Goal: Task Accomplishment & Management: Use online tool/utility

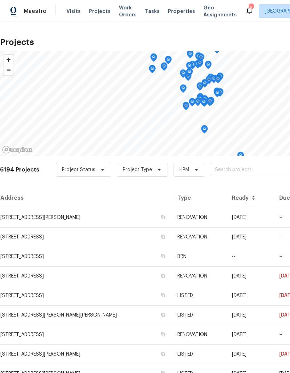
click at [233, 171] on input "text" at bounding box center [251, 169] width 80 height 11
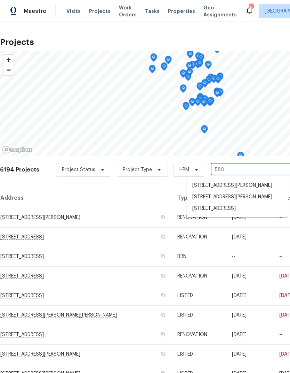
type input "5808"
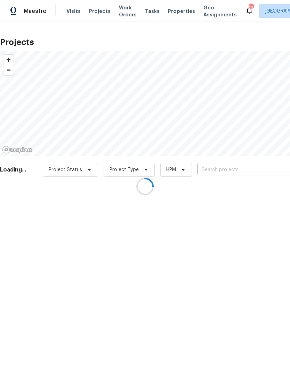
click at [244, 169] on div at bounding box center [145, 186] width 290 height 373
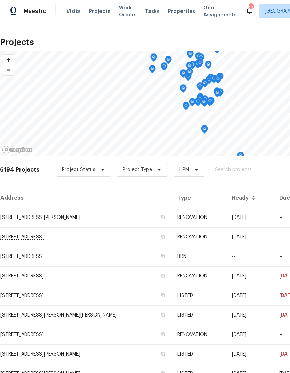
click at [228, 173] on input "text" at bounding box center [251, 169] width 80 height 11
type input "5"
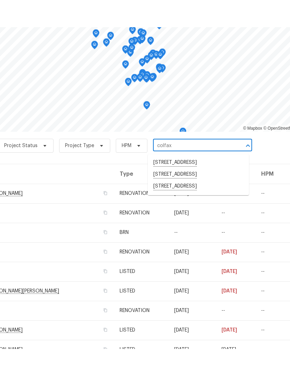
scroll to position [0, 58]
type input "colfax"
click at [166, 39] on h2 "Projects" at bounding box center [139, 42] width 394 height 7
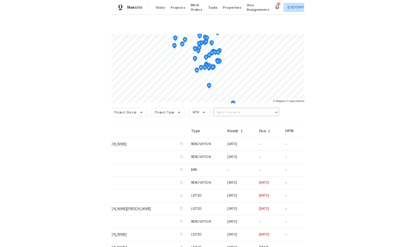
scroll to position [0, 0]
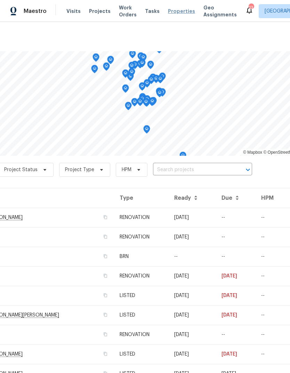
click at [174, 14] on span "Properties" at bounding box center [181, 11] width 27 height 7
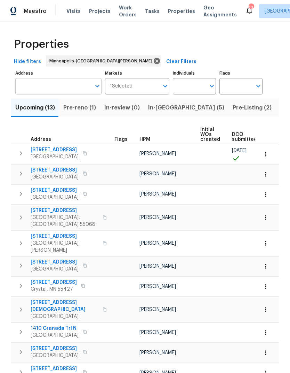
click at [65, 86] on input "text" at bounding box center [53, 86] width 76 height 16
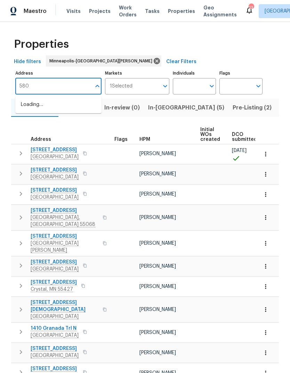
type input "5808"
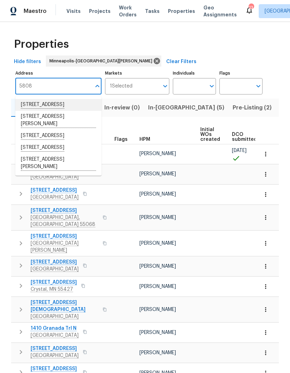
click at [69, 108] on li "5808 Colfax Ave N Brooklyn Center MN 55430" at bounding box center [58, 105] width 86 height 12
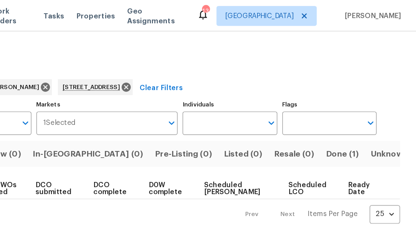
click at [290, 108] on span "Done (1)" at bounding box center [364, 108] width 23 height 10
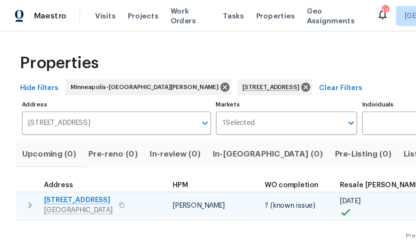
click at [60, 140] on span "5808 Colfax Ave N" at bounding box center [55, 140] width 48 height 7
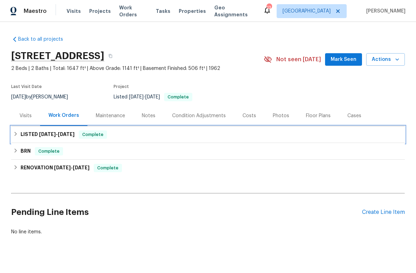
click at [14, 132] on icon at bounding box center [15, 134] width 5 height 5
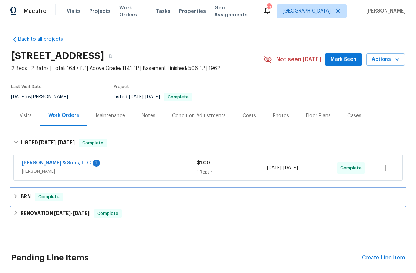
click at [11, 198] on div "BRN Complete" at bounding box center [208, 197] width 394 height 17
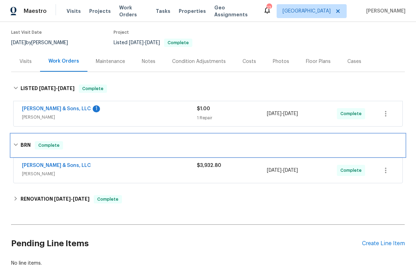
scroll to position [56, 0]
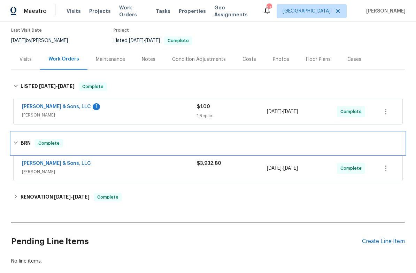
click at [382, 170] on icon "button" at bounding box center [385, 168] width 8 height 8
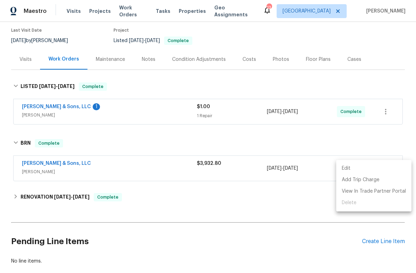
click at [223, 182] on div at bounding box center [208, 136] width 416 height 273
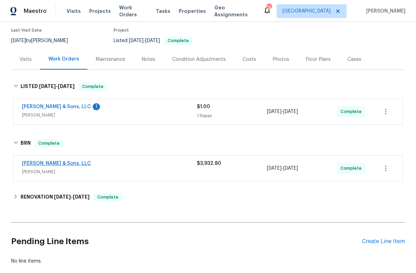
click at [61, 165] on link "E.H. Renner & Sons, LLC" at bounding box center [56, 163] width 69 height 5
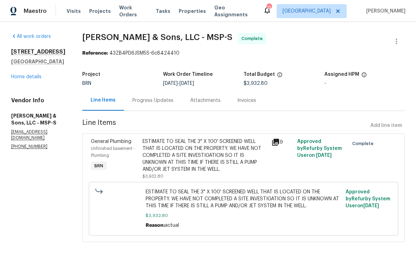
click at [237, 102] on div "Invoices" at bounding box center [246, 100] width 19 height 7
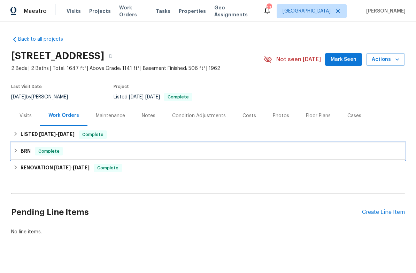
click at [16, 156] on div "BRN Complete" at bounding box center [208, 151] width 394 height 17
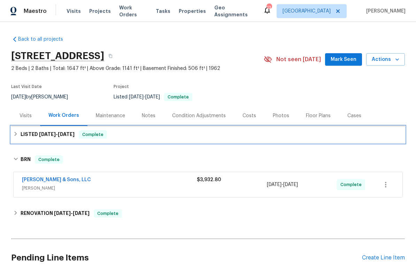
click at [14, 134] on icon at bounding box center [15, 134] width 5 height 5
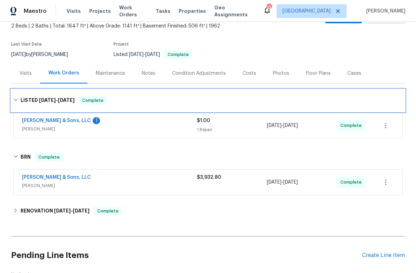
scroll to position [38, 0]
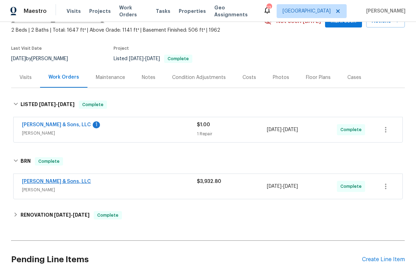
click at [64, 182] on link "[PERSON_NAME] & Sons, LLC" at bounding box center [56, 181] width 69 height 5
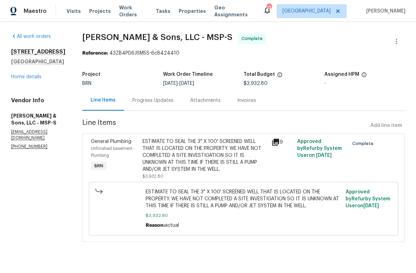
click at [238, 102] on div "Invoices" at bounding box center [246, 100] width 19 height 7
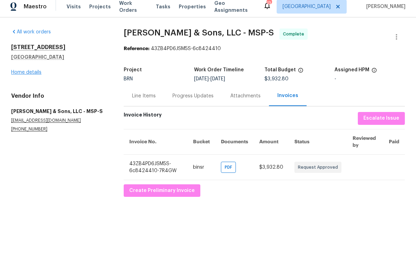
click at [34, 75] on link "Home details" at bounding box center [26, 77] width 30 height 5
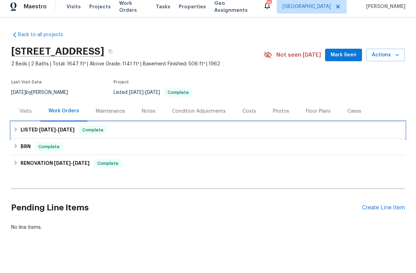
click at [16, 132] on div "LISTED 7/16/25 - 7/22/25 Complete" at bounding box center [207, 135] width 389 height 8
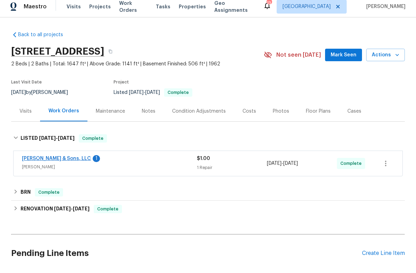
click at [63, 161] on link "E.H. Renner & Sons, LLC" at bounding box center [56, 163] width 69 height 5
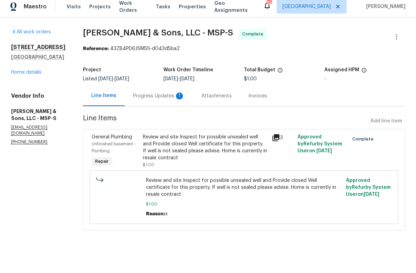
click at [164, 97] on div "Progress Updates 1" at bounding box center [159, 100] width 52 height 7
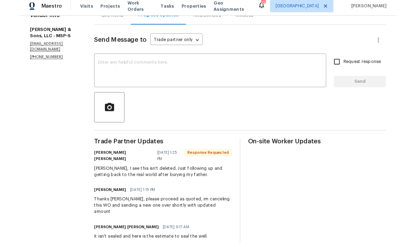
scroll to position [85, 0]
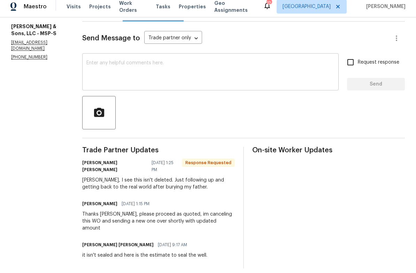
click at [201, 90] on div "x ​" at bounding box center [210, 78] width 256 height 36
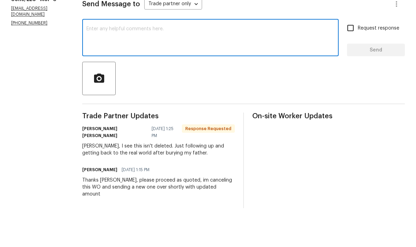
scroll to position [28, 0]
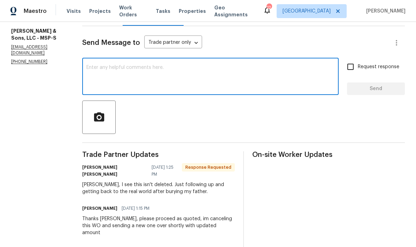
click at [140, 65] on textarea at bounding box center [210, 77] width 248 height 24
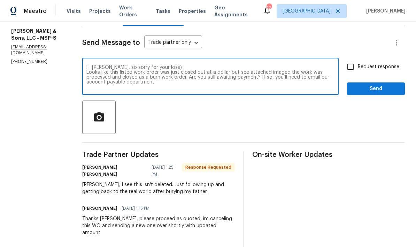
click at [206, 65] on textarea "Hi Katie, so sorry for your loss) Looks like this listed work order was just cl…" at bounding box center [210, 77] width 248 height 24
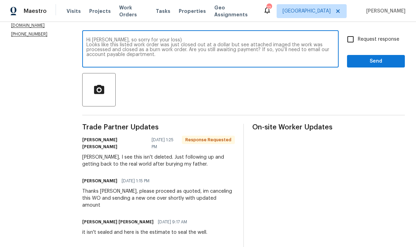
scroll to position [112, 0]
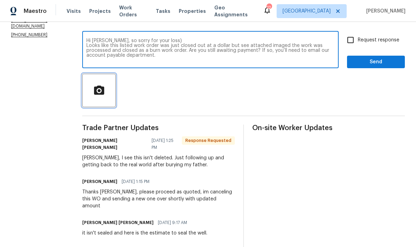
click at [105, 85] on span "button" at bounding box center [99, 91] width 22 height 12
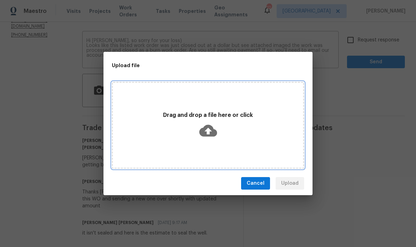
click at [213, 131] on icon at bounding box center [208, 131] width 18 height 12
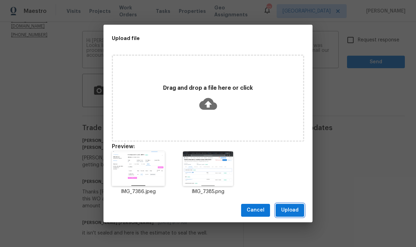
click at [291, 213] on span "Upload" at bounding box center [289, 210] width 17 height 9
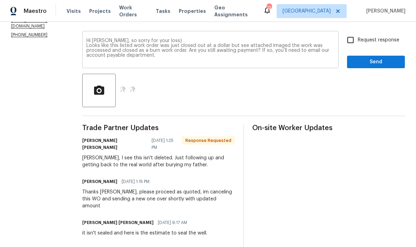
click at [210, 38] on textarea "Hi Katie, so sorry for your loss) Looks like this listed work order was just cl…" at bounding box center [210, 50] width 248 height 24
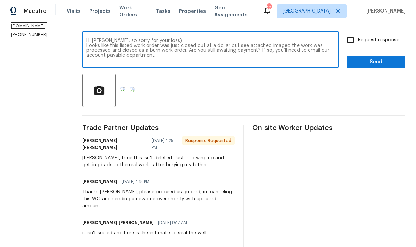
click at [213, 38] on textarea "Hi Katie, so sorry for your loss) Looks like this listed work order was just cl…" at bounding box center [210, 50] width 248 height 24
click at [231, 38] on textarea "Hi Katie, so sorry for your loss) Looks like this listed work order was just cl…" at bounding box center [210, 50] width 248 height 24
click at [228, 38] on textarea "Hi Katie, so sorry for your loss) Looks like this listed work order was just cl…" at bounding box center [210, 50] width 248 height 24
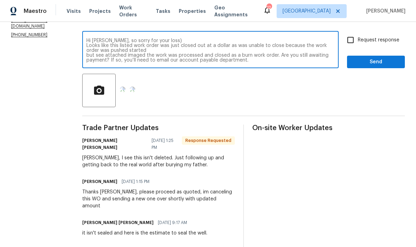
click at [153, 38] on textarea "Hi Katie, so sorry for your loss) Looks like this listed work order was just cl…" at bounding box center [210, 50] width 248 height 24
click at [279, 38] on textarea "Hi Katie, so sorry for your loss) Looks like this listed work order was just cl…" at bounding box center [210, 50] width 248 height 24
click at [284, 38] on textarea "Hi Katie, so sorry for your loss) Looks like this listed work order was just cl…" at bounding box center [210, 50] width 248 height 24
type textarea "Hi Katie, so sorry for your loss) Looks like this listed work order was just cl…"
click at [351, 33] on input "Request response" at bounding box center [350, 40] width 15 height 15
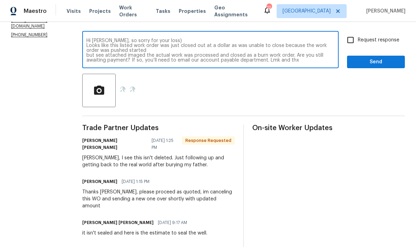
checkbox input "true"
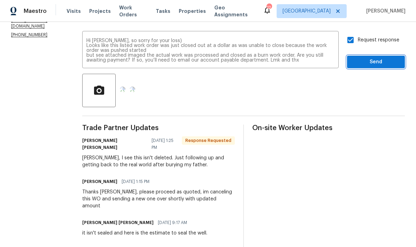
click at [366, 58] on span "Send" at bounding box center [375, 62] width 47 height 9
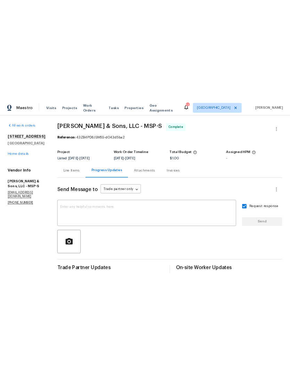
scroll to position [0, 0]
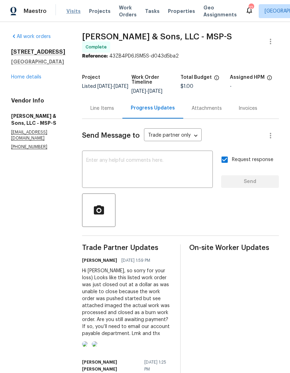
click at [74, 10] on span "Visits" at bounding box center [74, 11] width 14 height 7
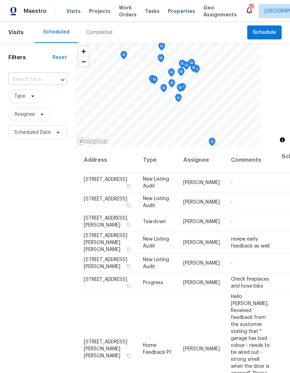
click at [52, 79] on div at bounding box center [58, 80] width 18 height 10
type input "8000"
click at [49, 101] on li "[STREET_ADDRESS]" at bounding box center [37, 95] width 58 height 11
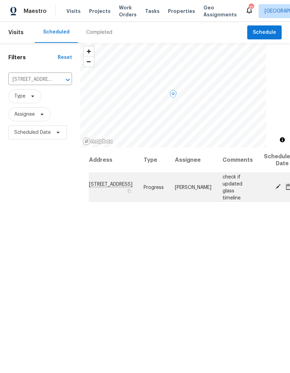
click at [264, 180] on td "[DATE]" at bounding box center [277, 187] width 36 height 29
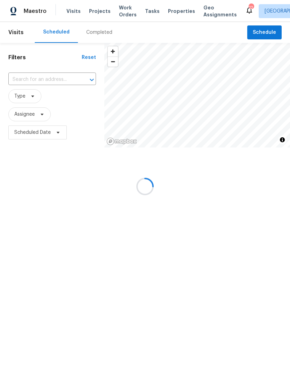
click at [51, 79] on div at bounding box center [145, 186] width 290 height 373
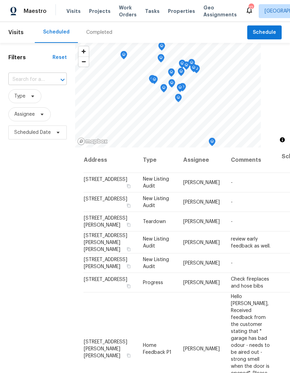
click at [42, 78] on input "text" at bounding box center [27, 79] width 39 height 11
type input "8000"
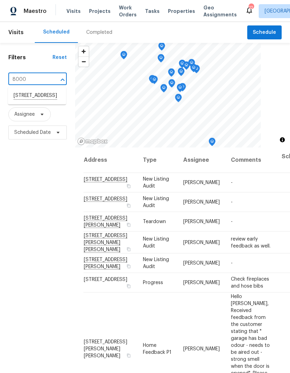
click at [39, 102] on li "[STREET_ADDRESS]" at bounding box center [37, 96] width 58 height 12
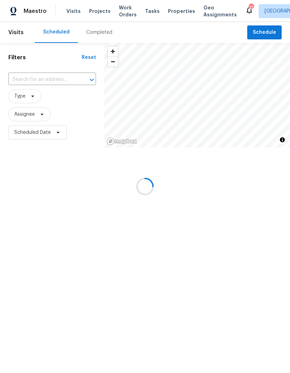
type input "[STREET_ADDRESS]"
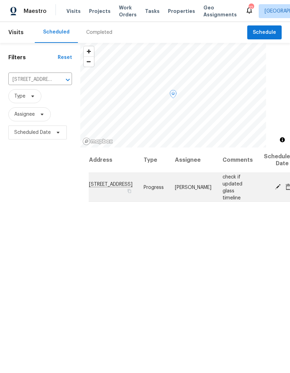
click at [275, 186] on icon at bounding box center [278, 187] width 6 height 6
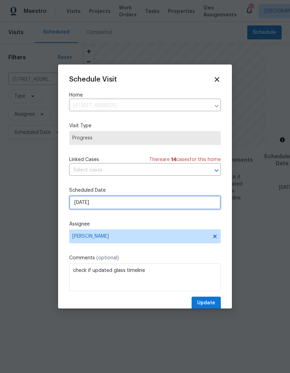
click at [139, 203] on input "[DATE]" at bounding box center [145, 202] width 152 height 14
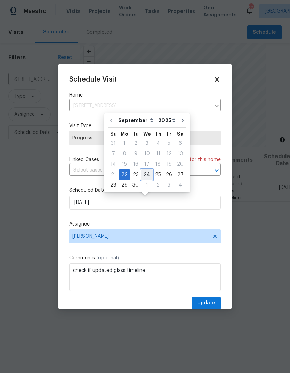
click at [149, 173] on div "24" at bounding box center [146, 175] width 11 height 10
type input "[DATE]"
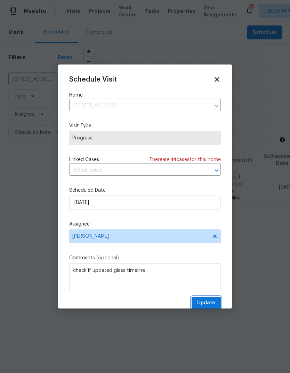
click at [211, 303] on span "Update" at bounding box center [206, 302] width 18 height 9
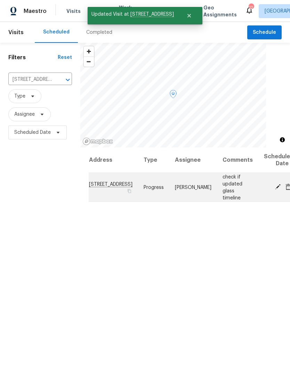
click at [91, 183] on span "[STREET_ADDRESS]" at bounding box center [111, 183] width 44 height 5
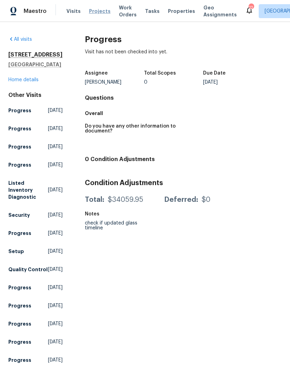
click at [101, 8] on span "Projects" at bounding box center [100, 11] width 22 height 7
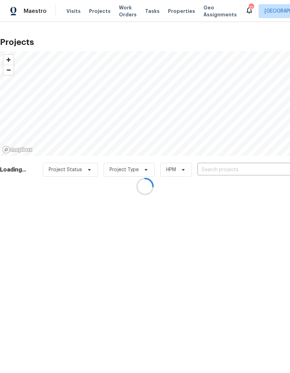
click at [228, 169] on div at bounding box center [145, 186] width 290 height 373
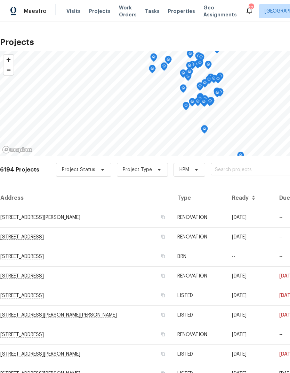
click at [233, 166] on input "text" at bounding box center [251, 169] width 80 height 11
type input "8000"
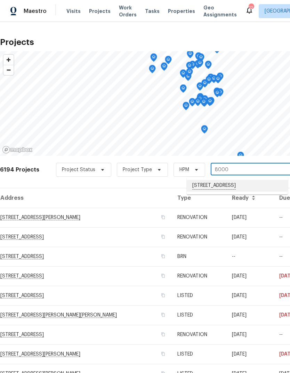
click at [221, 184] on li "[STREET_ADDRESS]" at bounding box center [237, 186] width 101 height 12
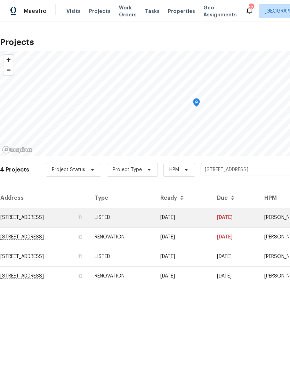
click at [52, 216] on td "[STREET_ADDRESS]" at bounding box center [44, 218] width 89 height 20
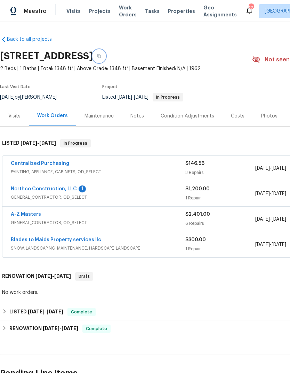
click at [106, 58] on button "button" at bounding box center [99, 56] width 13 height 13
click at [99, 11] on span "Projects" at bounding box center [100, 11] width 22 height 7
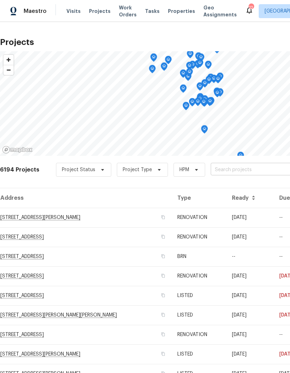
click at [228, 168] on input "text" at bounding box center [251, 169] width 80 height 11
type input "137 ph"
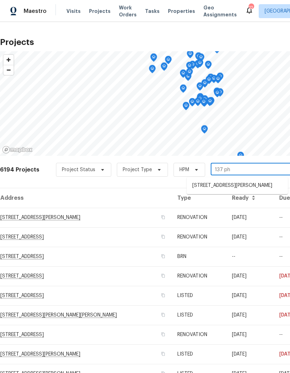
click at [224, 189] on li "[STREET_ADDRESS][PERSON_NAME]" at bounding box center [237, 185] width 101 height 11
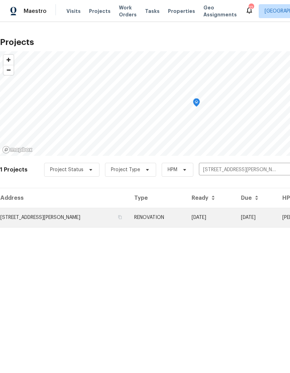
click at [55, 217] on td "[STREET_ADDRESS][PERSON_NAME]" at bounding box center [64, 218] width 129 height 20
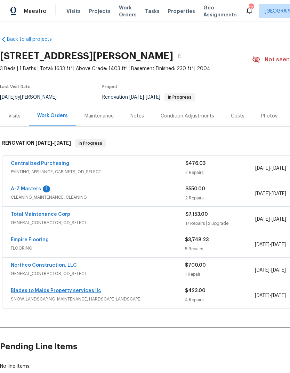
click at [55, 289] on link "Blades to Maids Property services llc" at bounding box center [56, 290] width 91 height 5
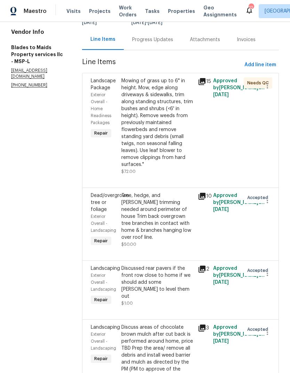
scroll to position [68, 0]
click at [161, 209] on div "Tree, hedge, and [PERSON_NAME] trimming needed around perimeter of house Trim b…" at bounding box center [158, 216] width 72 height 49
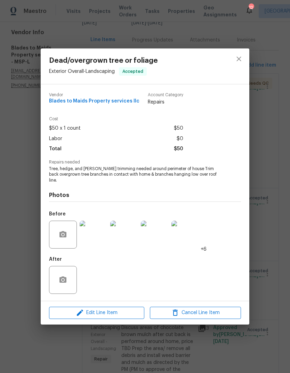
click at [95, 236] on img at bounding box center [94, 234] width 28 height 28
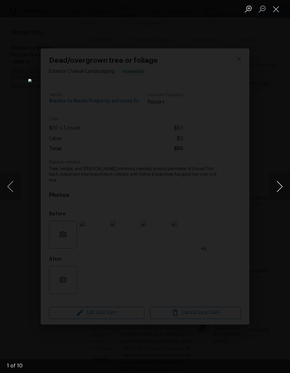
click at [282, 186] on button "Next image" at bounding box center [280, 186] width 21 height 28
click at [281, 186] on button "Next image" at bounding box center [280, 186] width 21 height 28
click at [286, 187] on button "Next image" at bounding box center [280, 186] width 21 height 28
click at [285, 188] on button "Next image" at bounding box center [280, 186] width 21 height 28
click at [283, 188] on button "Next image" at bounding box center [280, 186] width 21 height 28
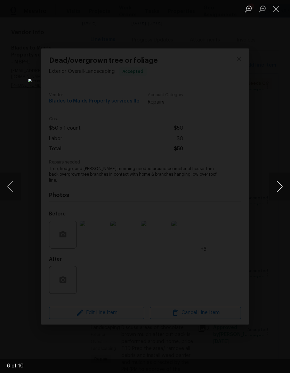
click at [287, 188] on button "Next image" at bounding box center [280, 186] width 21 height 28
click at [17, 187] on button "Previous image" at bounding box center [10, 186] width 21 height 28
click at [10, 191] on button "Previous image" at bounding box center [10, 186] width 21 height 28
click at [10, 190] on button "Previous image" at bounding box center [10, 186] width 21 height 28
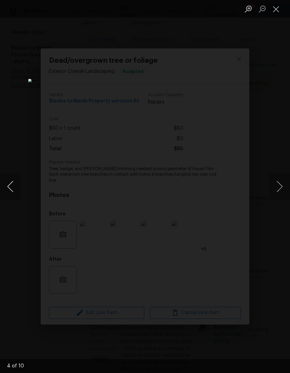
click at [11, 190] on button "Previous image" at bounding box center [10, 186] width 21 height 28
click at [283, 189] on button "Next image" at bounding box center [280, 186] width 21 height 28
click at [11, 187] on button "Previous image" at bounding box center [10, 186] width 21 height 28
click at [280, 8] on button "Close lightbox" at bounding box center [277, 9] width 14 height 12
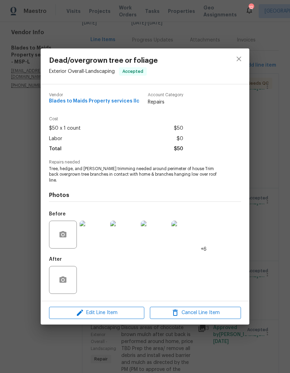
click at [94, 238] on img at bounding box center [94, 234] width 28 height 28
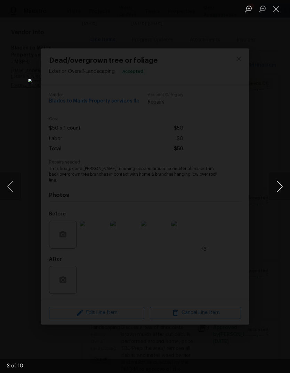
click at [283, 187] on button "Next image" at bounding box center [280, 186] width 21 height 28
click at [286, 187] on button "Next image" at bounding box center [280, 186] width 21 height 28
click at [282, 188] on button "Next image" at bounding box center [280, 186] width 21 height 28
click at [16, 189] on button "Previous image" at bounding box center [10, 186] width 21 height 28
click at [281, 187] on button "Next image" at bounding box center [280, 186] width 21 height 28
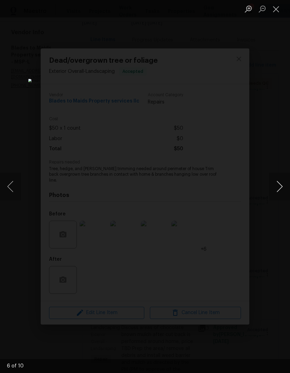
click at [278, 188] on button "Next image" at bounding box center [280, 186] width 21 height 28
click at [274, 188] on button "Next image" at bounding box center [280, 186] width 21 height 28
click at [281, 190] on button "Next image" at bounding box center [280, 186] width 21 height 28
click at [278, 189] on button "Next image" at bounding box center [280, 186] width 21 height 28
click at [12, 189] on button "Previous image" at bounding box center [10, 186] width 21 height 28
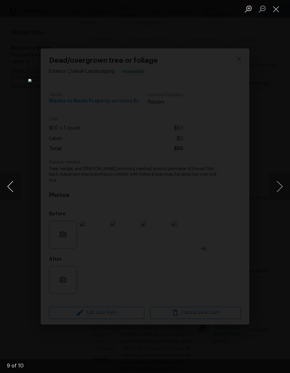
click at [12, 188] on button "Previous image" at bounding box center [10, 186] width 21 height 28
click at [282, 186] on button "Next image" at bounding box center [280, 186] width 21 height 28
click at [285, 188] on button "Next image" at bounding box center [280, 186] width 21 height 28
click at [9, 194] on button "Previous image" at bounding box center [10, 186] width 21 height 28
click at [8, 194] on button "Previous image" at bounding box center [10, 186] width 21 height 28
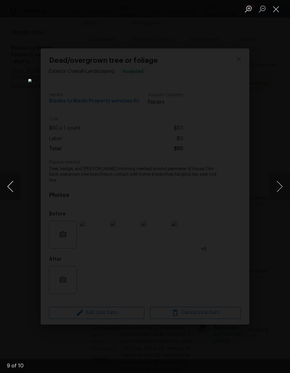
click at [9, 188] on button "Previous image" at bounding box center [10, 186] width 21 height 28
click at [6, 186] on button "Previous image" at bounding box center [10, 186] width 21 height 28
click at [12, 192] on button "Previous image" at bounding box center [10, 186] width 21 height 28
click at [12, 193] on button "Previous image" at bounding box center [10, 186] width 21 height 28
click at [13, 184] on button "Previous image" at bounding box center [10, 186] width 21 height 28
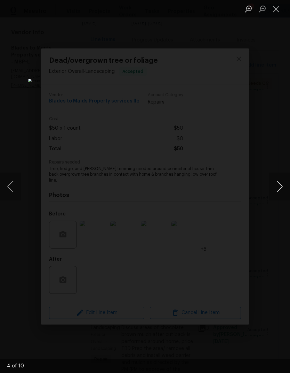
click at [282, 185] on button "Next image" at bounding box center [280, 186] width 21 height 28
click at [279, 188] on button "Next image" at bounding box center [280, 186] width 21 height 28
click at [282, 184] on button "Next image" at bounding box center [280, 186] width 21 height 28
click at [280, 185] on button "Next image" at bounding box center [280, 186] width 21 height 28
click at [10, 197] on button "Previous image" at bounding box center [10, 186] width 21 height 28
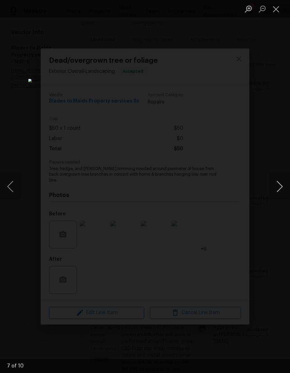
click at [282, 188] on button "Next image" at bounding box center [280, 186] width 21 height 28
click at [280, 190] on button "Next image" at bounding box center [280, 186] width 21 height 28
click at [278, 188] on button "Next image" at bounding box center [280, 186] width 21 height 28
click at [281, 190] on button "Next image" at bounding box center [280, 186] width 21 height 28
click at [275, 189] on button "Next image" at bounding box center [280, 186] width 21 height 28
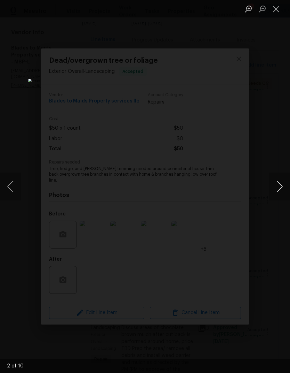
click at [279, 187] on button "Next image" at bounding box center [280, 186] width 21 height 28
click at [281, 189] on button "Next image" at bounding box center [280, 186] width 21 height 28
click at [279, 192] on button "Next image" at bounding box center [280, 186] width 21 height 28
click at [278, 187] on button "Next image" at bounding box center [280, 186] width 21 height 28
click at [277, 10] on button "Close lightbox" at bounding box center [277, 9] width 14 height 12
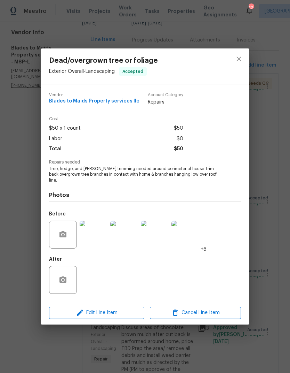
click at [92, 240] on img at bounding box center [94, 234] width 28 height 28
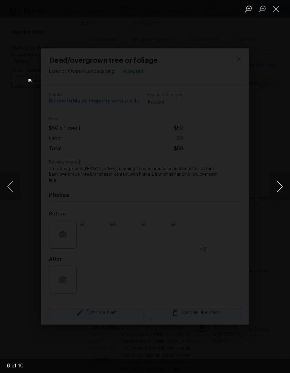
click at [279, 186] on button "Next image" at bounding box center [280, 186] width 21 height 28
click at [283, 185] on button "Next image" at bounding box center [280, 186] width 21 height 28
click at [280, 194] on button "Next image" at bounding box center [280, 186] width 21 height 28
click at [273, 191] on button "Next image" at bounding box center [280, 186] width 21 height 28
click at [283, 194] on button "Next image" at bounding box center [280, 186] width 21 height 28
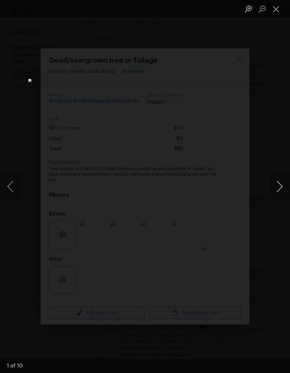
click at [283, 186] on button "Next image" at bounding box center [280, 186] width 21 height 28
click at [281, 185] on button "Next image" at bounding box center [280, 186] width 21 height 28
click at [282, 188] on button "Next image" at bounding box center [280, 186] width 21 height 28
click at [278, 187] on button "Next image" at bounding box center [280, 186] width 21 height 28
click at [282, 188] on button "Next image" at bounding box center [280, 186] width 21 height 28
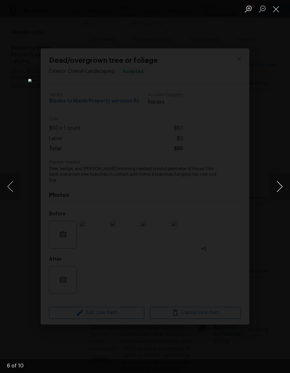
click at [281, 186] on button "Next image" at bounding box center [280, 186] width 21 height 28
click at [286, 181] on button "Next image" at bounding box center [280, 186] width 21 height 28
click at [280, 187] on button "Next image" at bounding box center [280, 186] width 21 height 28
click at [15, 189] on button "Previous image" at bounding box center [10, 186] width 21 height 28
click at [285, 185] on button "Next image" at bounding box center [280, 186] width 21 height 28
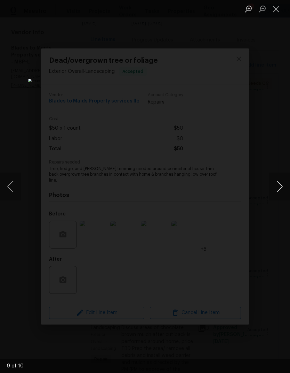
click at [278, 194] on button "Next image" at bounding box center [280, 186] width 21 height 28
click at [282, 187] on button "Next image" at bounding box center [280, 186] width 21 height 28
click at [281, 186] on button "Next image" at bounding box center [280, 186] width 21 height 28
click at [280, 186] on button "Next image" at bounding box center [280, 186] width 21 height 28
click at [277, 186] on button "Next image" at bounding box center [280, 186] width 21 height 28
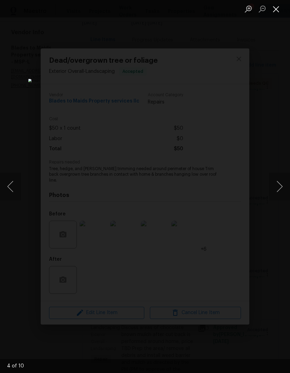
click at [280, 8] on button "Close lightbox" at bounding box center [277, 9] width 14 height 12
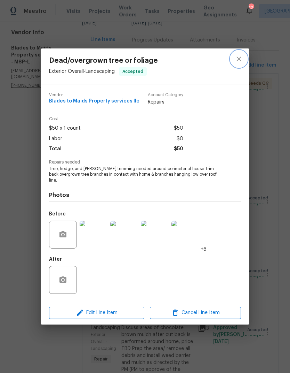
click at [241, 61] on icon "close" at bounding box center [239, 59] width 8 height 8
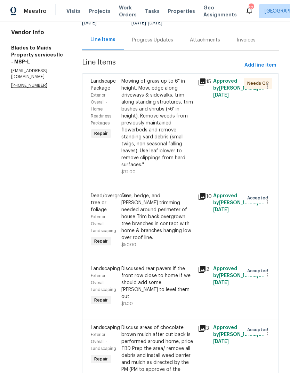
scroll to position [28, 0]
